Goal: Task Accomplishment & Management: Manage account settings

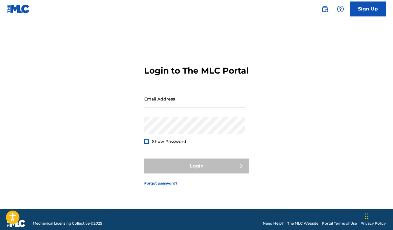
click at [158, 107] on input "Email Address" at bounding box center [194, 98] width 101 height 17
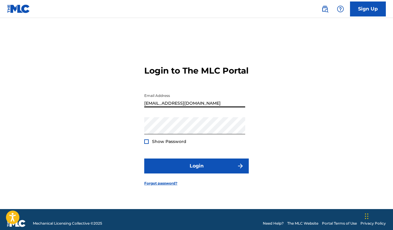
type input "[EMAIL_ADDRESS][DOMAIN_NAME]"
click at [148, 144] on div at bounding box center [146, 141] width 4 height 4
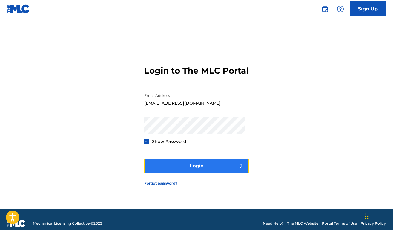
click at [194, 171] on button "Login" at bounding box center [196, 165] width 105 height 15
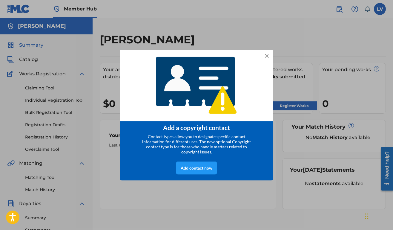
click at [267, 57] on div at bounding box center [267, 56] width 8 height 8
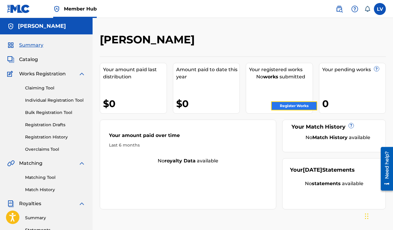
click at [277, 104] on link "Register Works" at bounding box center [294, 105] width 46 height 9
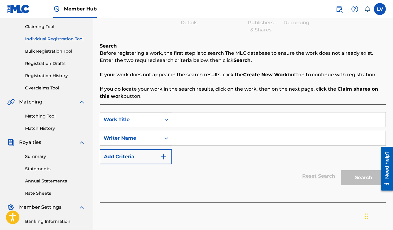
scroll to position [61, 0]
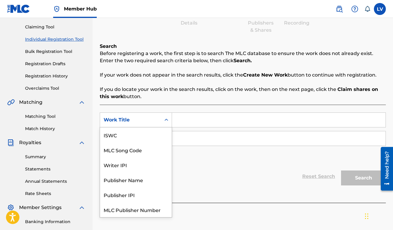
click at [166, 120] on icon "Search Form" at bounding box center [167, 120] width 4 height 2
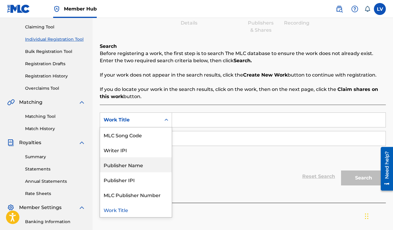
click at [142, 165] on div "Publisher Name" at bounding box center [136, 164] width 72 height 15
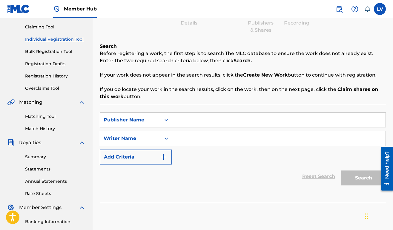
click at [182, 119] on input "Search Form" at bounding box center [279, 120] width 214 height 14
type input "[PERSON_NAME]"
click at [183, 140] on input "Search Form" at bounding box center [279, 138] width 214 height 14
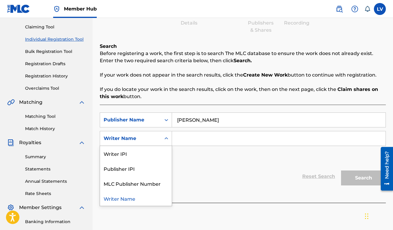
click at [166, 139] on icon "Search Form" at bounding box center [167, 138] width 6 height 6
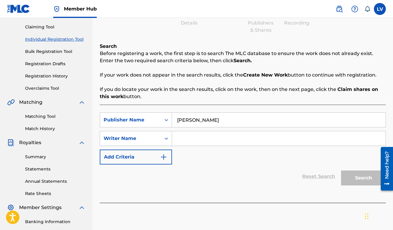
click at [180, 140] on input "Search Form" at bounding box center [279, 138] width 214 height 14
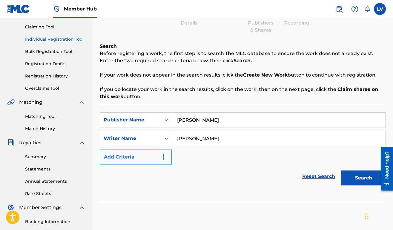
type input "[PERSON_NAME]"
click at [165, 158] on img "Search Form" at bounding box center [163, 156] width 7 height 7
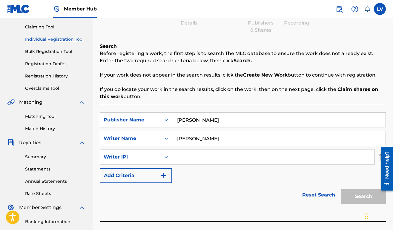
click at [187, 159] on input "Search Form" at bounding box center [273, 157] width 203 height 14
paste input "01257044758"
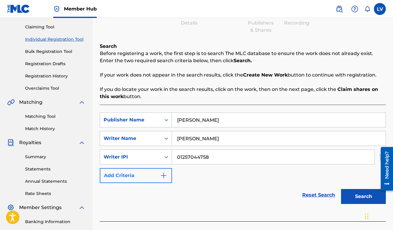
type input "01257044758"
click at [165, 177] on img "Search Form" at bounding box center [163, 175] width 7 height 7
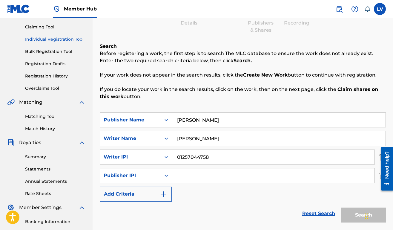
click at [180, 175] on input "Search Form" at bounding box center [273, 175] width 203 height 14
paste input "01257044758"
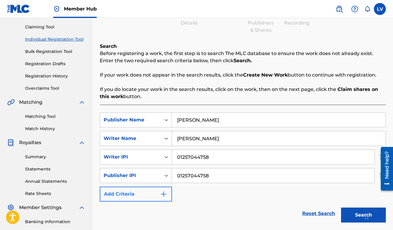
type input "01257044758"
click at [164, 195] on img "Search Form" at bounding box center [163, 193] width 7 height 7
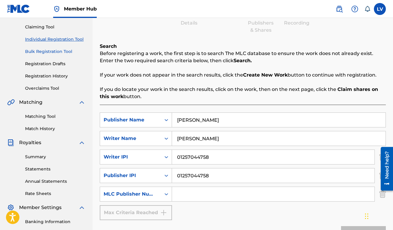
click at [52, 52] on link "Bulk Registration Tool" at bounding box center [55, 51] width 60 height 6
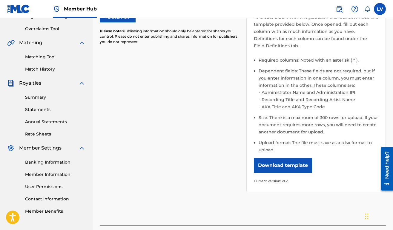
scroll to position [121, 0]
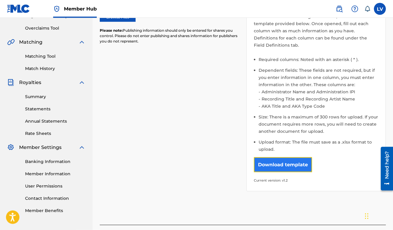
click at [270, 160] on button "Download template" at bounding box center [283, 164] width 58 height 15
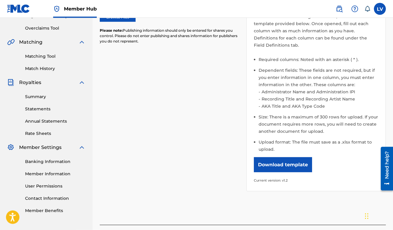
click at [187, 4] on nav "Member Hub LV LV [PERSON_NAME] [EMAIL_ADDRESS][DOMAIN_NAME] Notification Prefer…" at bounding box center [196, 9] width 393 height 18
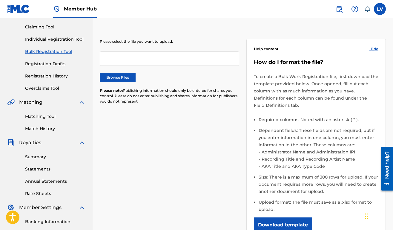
scroll to position [61, 0]
click at [114, 16] on nav "Member Hub LV LV [PERSON_NAME] [EMAIL_ADDRESS][DOMAIN_NAME] Notification Prefer…" at bounding box center [196, 9] width 393 height 18
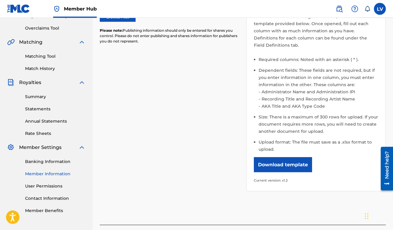
scroll to position [121, 0]
click at [42, 175] on link "Member Information" at bounding box center [55, 173] width 60 height 6
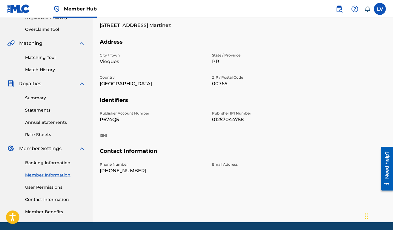
scroll to position [120, 0]
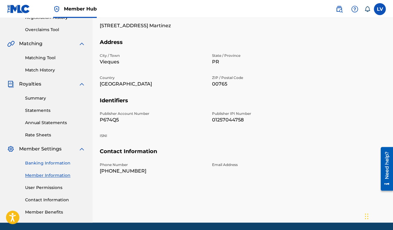
click at [59, 161] on link "Banking Information" at bounding box center [55, 163] width 60 height 6
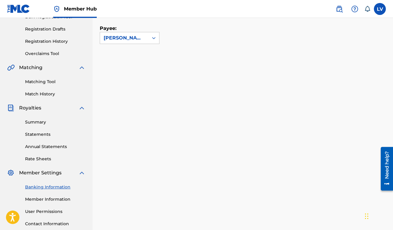
scroll to position [95, 0]
click at [42, 211] on link "User Permissions" at bounding box center [55, 212] width 60 height 6
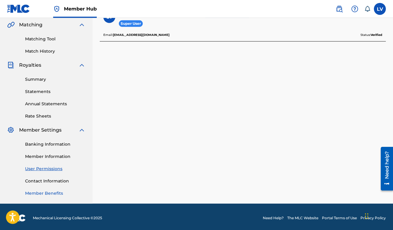
scroll to position [141, 0]
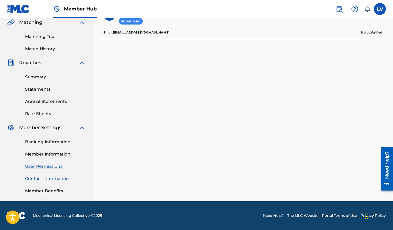
click at [39, 177] on link "Contact Information" at bounding box center [55, 178] width 60 height 6
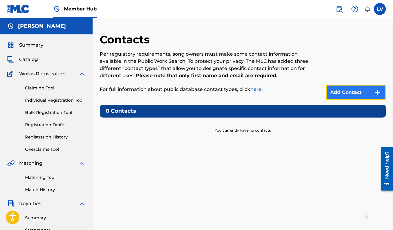
click at [345, 94] on link "Add Contact" at bounding box center [356, 92] width 60 height 15
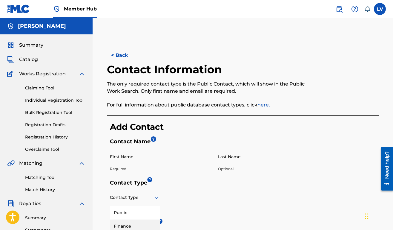
scroll to position [30, 0]
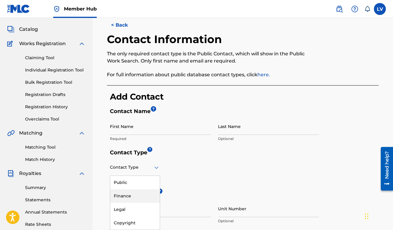
click at [155, 176] on div "4 results available. Use Up and Down to choose options, press Enter to select t…" at bounding box center [135, 167] width 50 height 17
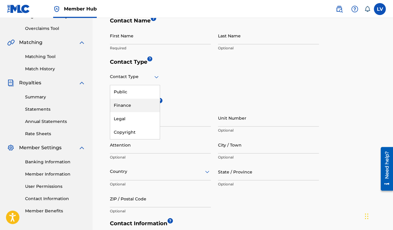
scroll to position [121, 0]
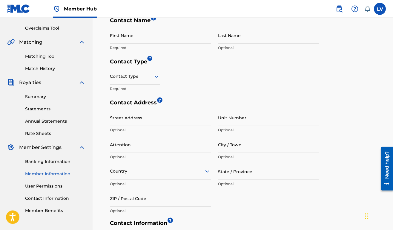
click at [45, 175] on link "Member Information" at bounding box center [55, 174] width 60 height 6
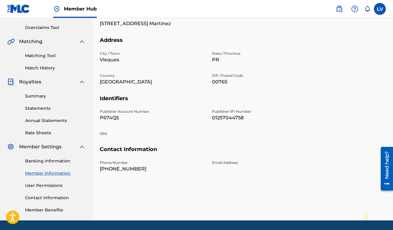
scroll to position [122, 0]
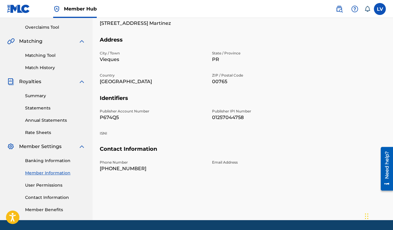
click at [214, 170] on div "Email Address" at bounding box center [264, 166] width 105 height 13
click at [224, 162] on p "Email Address" at bounding box center [264, 162] width 105 height 5
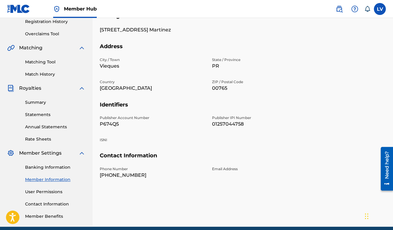
scroll to position [141, 0]
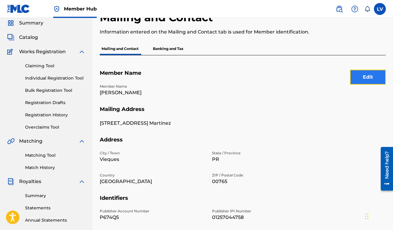
click at [361, 79] on button "Edit" at bounding box center [368, 77] width 36 height 15
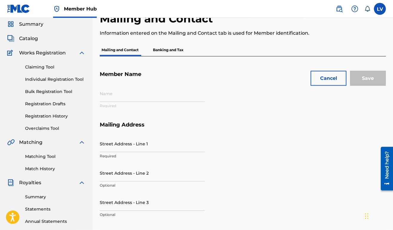
type input "[PERSON_NAME]"
type input "[STREET_ADDRESS] Martinez"
type input "Vieques"
type input "00765"
type input "P674Q5"
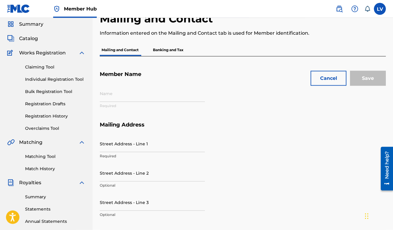
type input "01257044758"
type input "787"
type input "4350583"
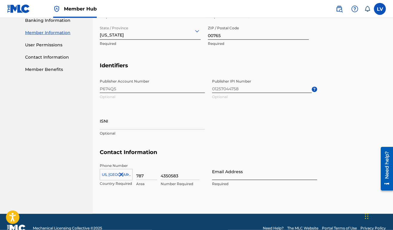
scroll to position [262, 0]
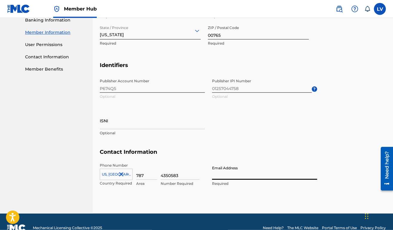
click at [227, 175] on input "Email Address" at bounding box center [264, 171] width 105 height 17
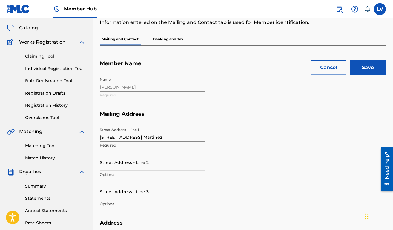
scroll to position [31, 0]
type input "[EMAIL_ADDRESS][DOMAIN_NAME]"
click at [362, 70] on input "Save" at bounding box center [368, 67] width 36 height 15
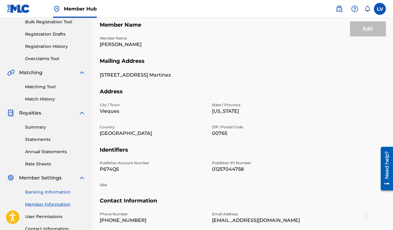
scroll to position [91, 0]
click at [42, 192] on link "Banking Information" at bounding box center [55, 192] width 60 height 6
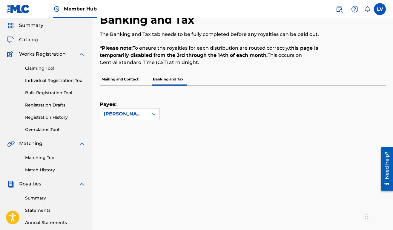
scroll to position [19, 0]
click at [37, 116] on link "Registration History" at bounding box center [55, 117] width 60 height 6
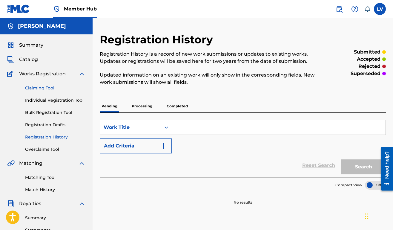
click at [37, 89] on link "Claiming Tool" at bounding box center [55, 88] width 60 height 6
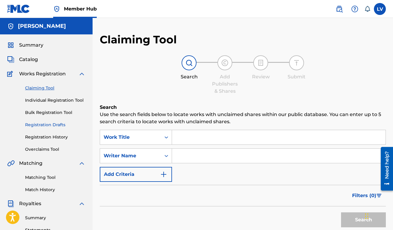
click at [41, 123] on link "Registration Drafts" at bounding box center [55, 125] width 60 height 6
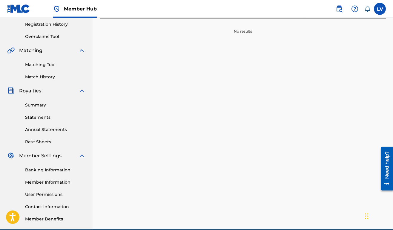
scroll to position [141, 0]
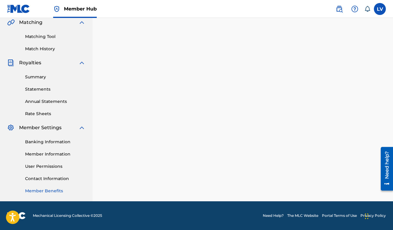
click at [49, 190] on link "Member Benefits" at bounding box center [55, 191] width 60 height 6
click at [40, 190] on link "Member Benefits" at bounding box center [55, 191] width 60 height 6
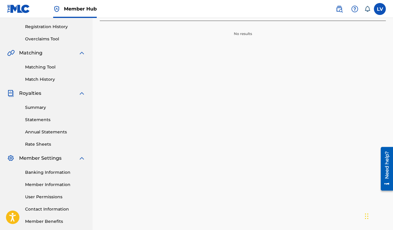
scroll to position [111, 0]
click at [44, 186] on link "Member Information" at bounding box center [55, 184] width 60 height 6
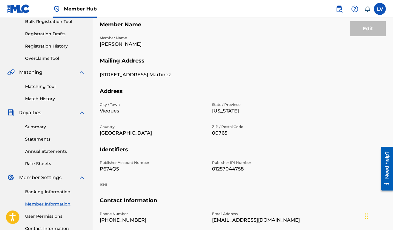
scroll to position [91, 0]
drag, startPoint x: 120, startPoint y: 167, endPoint x: 97, endPoint y: 169, distance: 23.4
click at [97, 169] on div "Mailing and Contact Information entered on the Mailing and Contact tab is used …" at bounding box center [243, 96] width 301 height 309
copy p "P674Q5"
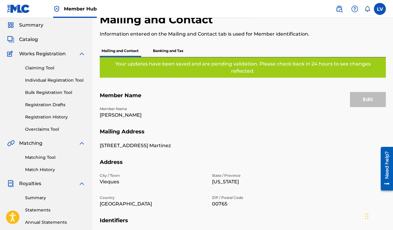
scroll to position [20, 0]
click at [47, 92] on link "Bulk Registration Tool" at bounding box center [55, 93] width 60 height 6
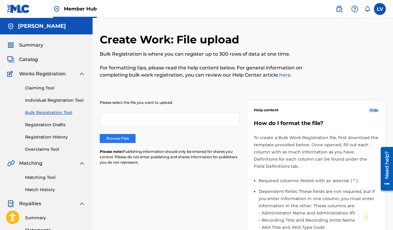
click at [108, 137] on label "Browse Files" at bounding box center [118, 138] width 36 height 9
click at [0, 0] on input "Browse Files" at bounding box center [0, 0] width 0 height 0
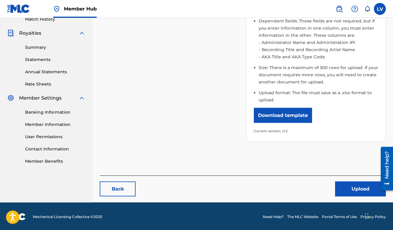
scroll to position [172, 0]
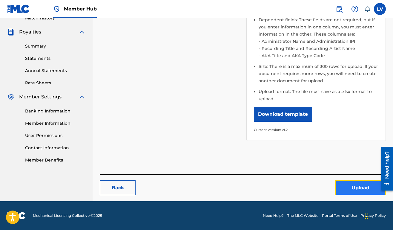
click at [351, 188] on button "Upload" at bounding box center [360, 187] width 51 height 15
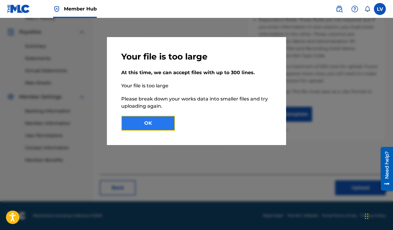
click at [155, 123] on button "OK" at bounding box center [148, 123] width 54 height 15
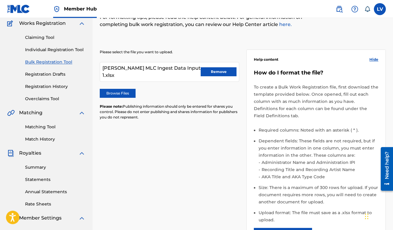
scroll to position [50, 0]
click at [210, 75] on button "Remove" at bounding box center [219, 72] width 36 height 9
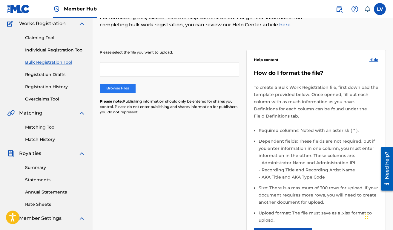
click at [123, 90] on label "Browse Files" at bounding box center [118, 88] width 36 height 9
click at [0, 0] on input "Browse Files" at bounding box center [0, 0] width 0 height 0
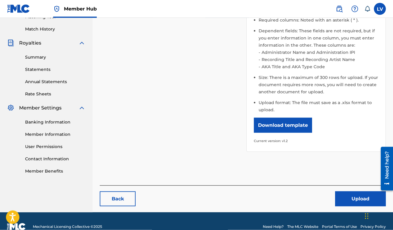
scroll to position [172, 0]
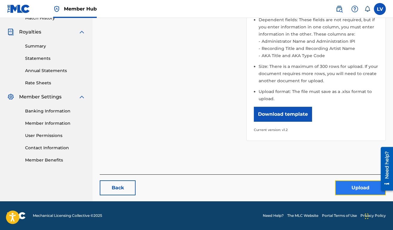
click at [349, 188] on button "Upload" at bounding box center [360, 187] width 51 height 15
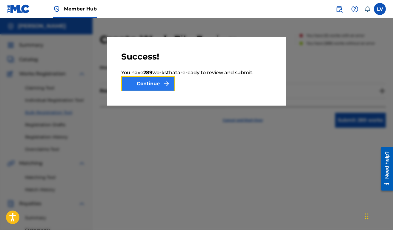
click at [157, 83] on button "Continue" at bounding box center [148, 83] width 54 height 15
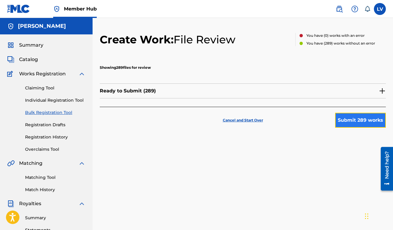
click at [345, 122] on button "Submit 289 works" at bounding box center [360, 120] width 51 height 15
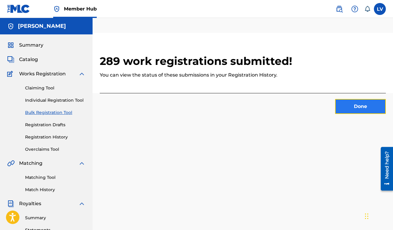
click at [337, 107] on button "Done" at bounding box center [360, 106] width 51 height 15
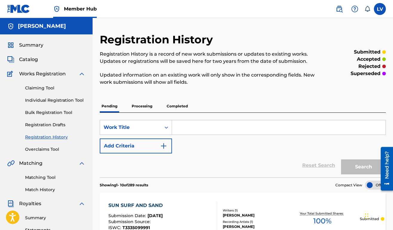
click at [44, 136] on link "Registration History" at bounding box center [55, 137] width 60 height 6
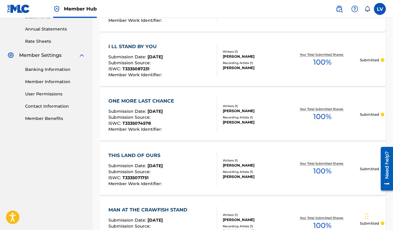
scroll to position [213, 0]
click at [45, 83] on link "Member Information" at bounding box center [55, 81] width 60 height 6
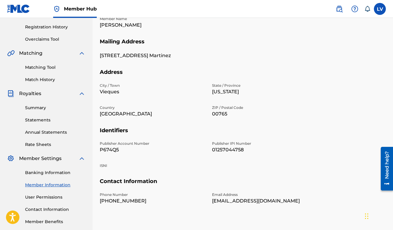
scroll to position [110, 0]
click at [46, 198] on link "User Permissions" at bounding box center [55, 197] width 60 height 6
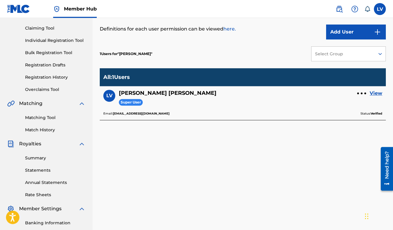
scroll to position [61, 0]
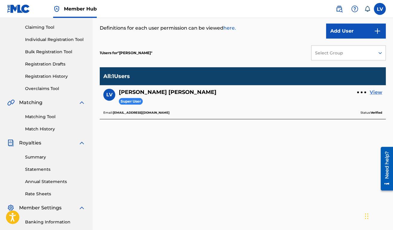
click at [373, 93] on link "View" at bounding box center [376, 92] width 13 height 7
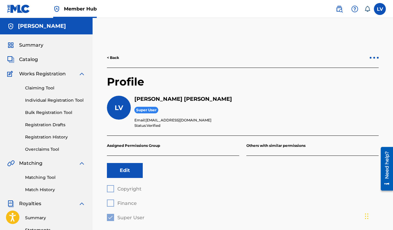
click at [372, 59] on div at bounding box center [374, 58] width 9 height 4
click at [298, 42] on div "< Back Profile LV [PERSON_NAME] Super User Email: [EMAIL_ADDRESS][DOMAIN_NAME] …" at bounding box center [243, 187] width 301 height 309
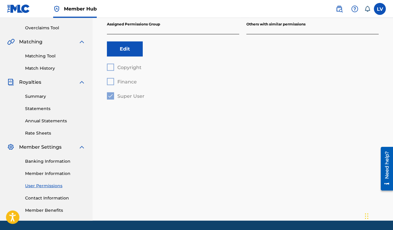
scroll to position [141, 0]
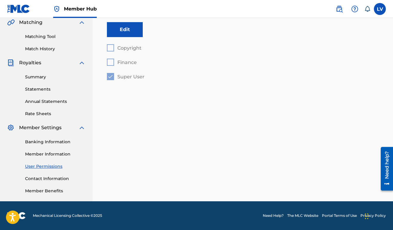
click at [82, 127] on img at bounding box center [81, 127] width 7 height 7
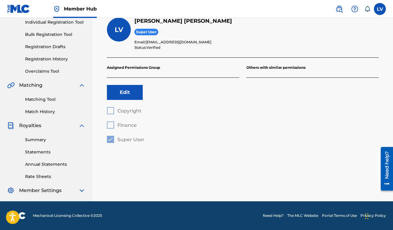
scroll to position [78, 0]
click at [81, 190] on img at bounding box center [81, 190] width 7 height 7
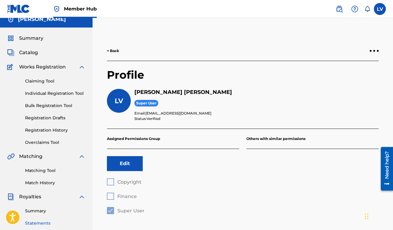
scroll to position [0, 0]
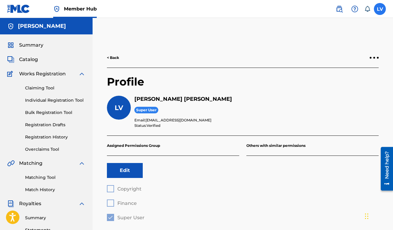
click at [377, 10] on label at bounding box center [380, 9] width 12 height 12
click at [380, 9] on input "LV [PERSON_NAME] [PERSON_NAME][EMAIL_ADDRESS][DOMAIN_NAME] Notification Prefere…" at bounding box center [380, 9] width 0 height 0
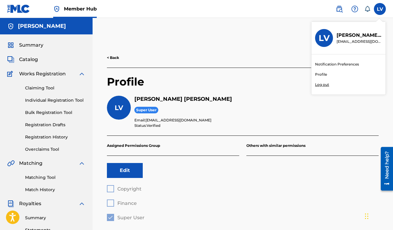
click at [322, 75] on link "Profile" at bounding box center [321, 74] width 12 height 5
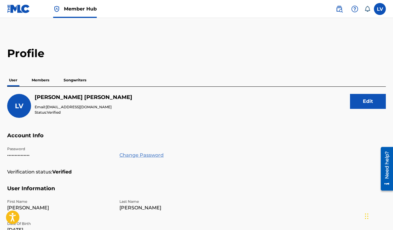
click at [130, 155] on link "Change Password" at bounding box center [142, 155] width 44 height 7
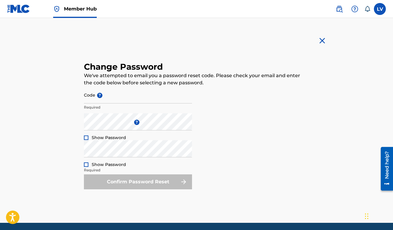
click at [140, 23] on main "Change Password We've attempted to email you a password reset code. Please chec…" at bounding box center [196, 120] width 275 height 205
click at [96, 99] on input "Code ?" at bounding box center [138, 94] width 108 height 17
paste input "ca429e4ad1ab2a56d4ddc55e09d9328a"
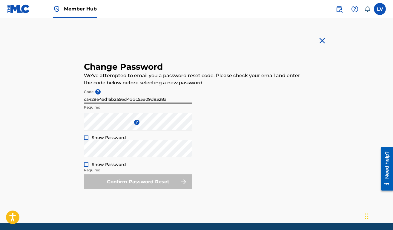
type input "ca429e4ad1ab2a56d4ddc55e09d9328a"
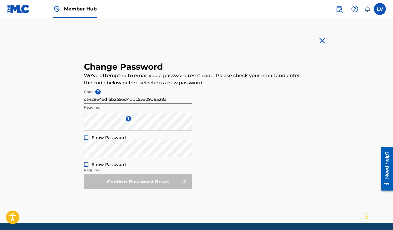
click at [86, 135] on div "Show Password" at bounding box center [105, 138] width 42 height 6
click at [86, 137] on div at bounding box center [86, 137] width 4 height 4
click at [88, 163] on div at bounding box center [86, 164] width 4 height 4
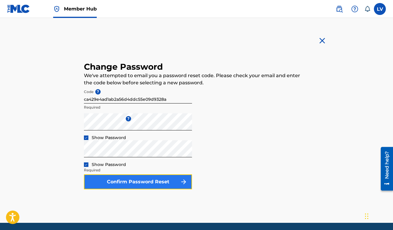
click at [148, 182] on button "Confirm Password Reset" at bounding box center [138, 181] width 108 height 15
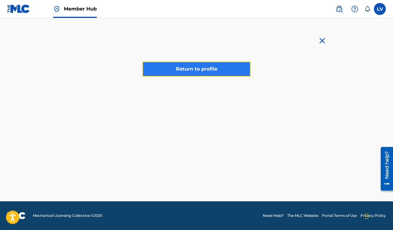
click at [167, 70] on link "Return to profile" at bounding box center [197, 69] width 108 height 15
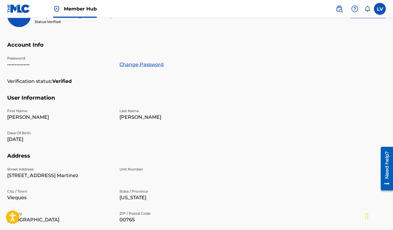
scroll to position [91, 0]
click at [375, 10] on label at bounding box center [380, 9] width 12 height 12
click at [380, 9] on input "LV [PERSON_NAME] [PERSON_NAME][EMAIL_ADDRESS][DOMAIN_NAME] Notification Prefere…" at bounding box center [380, 9] width 0 height 0
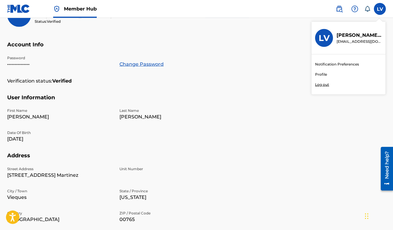
click at [322, 85] on p "Log out" at bounding box center [322, 84] width 14 height 5
click at [380, 9] on input "LV [PERSON_NAME] [PERSON_NAME][EMAIL_ADDRESS][DOMAIN_NAME] Notification Prefere…" at bounding box center [380, 9] width 0 height 0
